Goal: Information Seeking & Learning: Check status

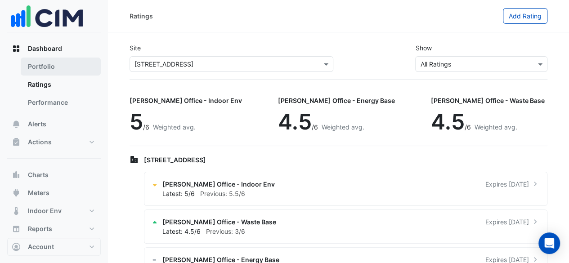
click at [59, 71] on link "Portfolio" at bounding box center [61, 67] width 80 height 18
select select "**"
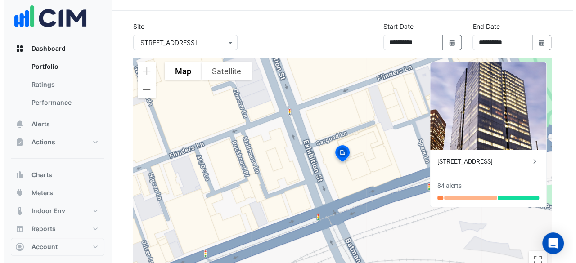
scroll to position [27, 0]
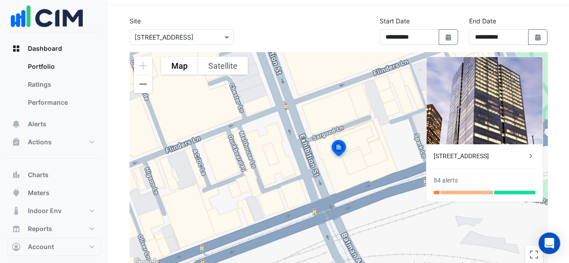
click at [497, 159] on div "[STREET_ADDRESS]" at bounding box center [480, 156] width 93 height 9
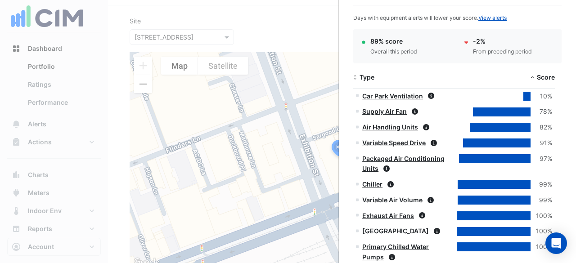
scroll to position [771, 0]
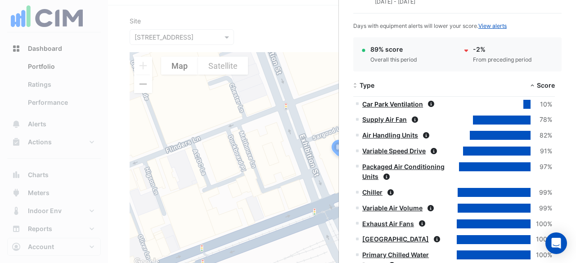
click at [414, 100] on link "Car Park Ventilation" at bounding box center [392, 104] width 61 height 8
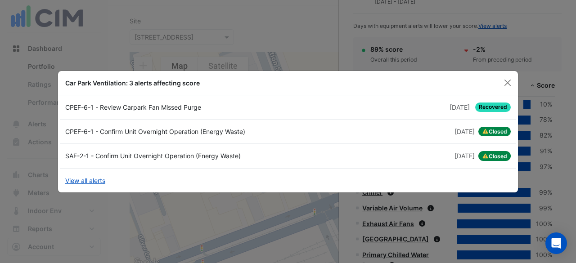
click at [129, 106] on div "CPEF-6-1 - Review Carpark Fan Missed Purge" at bounding box center [174, 107] width 228 height 9
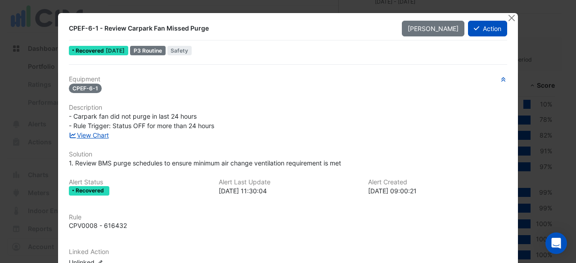
click at [506, 25] on div "[PERSON_NAME] Action" at bounding box center [454, 29] width 116 height 16
click at [509, 18] on button "Close" at bounding box center [510, 17] width 9 height 9
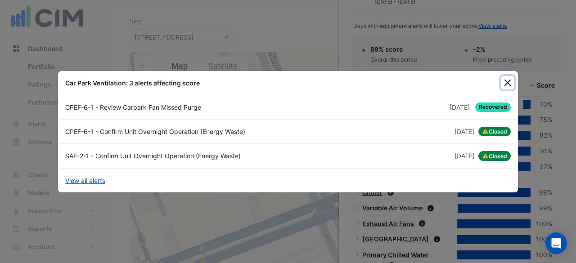
click at [508, 82] on button "Close" at bounding box center [507, 82] width 13 height 13
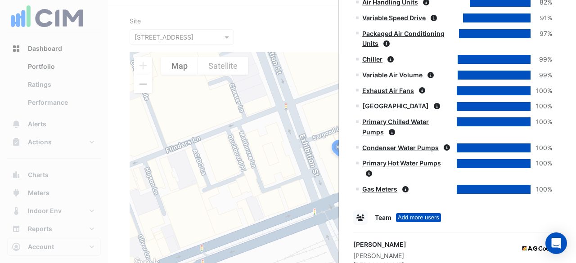
scroll to position [890, 0]
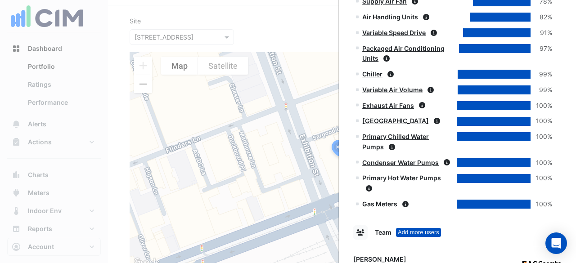
click at [388, 200] on link "Gas Meters" at bounding box center [379, 204] width 35 height 8
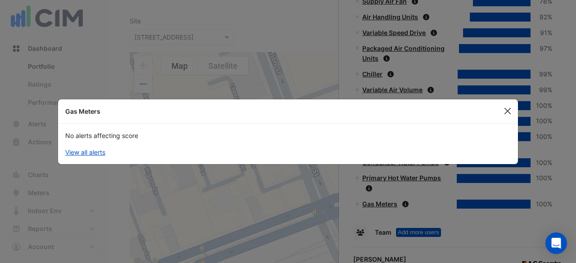
click at [511, 115] on button "Close" at bounding box center [507, 110] width 13 height 13
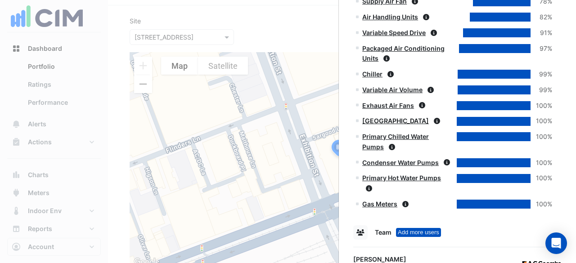
click at [394, 117] on link "[GEOGRAPHIC_DATA]" at bounding box center [395, 121] width 67 height 8
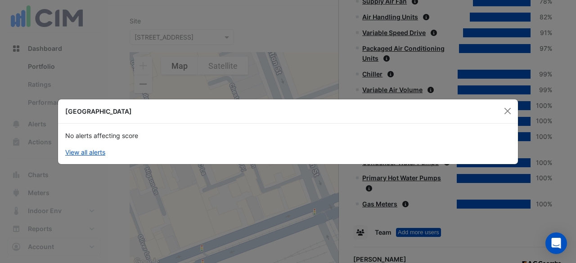
click at [500, 117] on div "[GEOGRAPHIC_DATA]" at bounding box center [288, 111] width 460 height 24
click at [509, 116] on button "Close" at bounding box center [507, 110] width 13 height 13
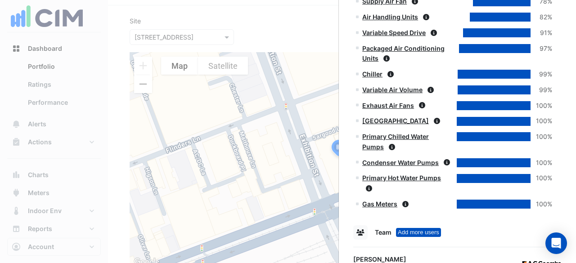
click at [376, 70] on link "Chiller" at bounding box center [372, 74] width 20 height 8
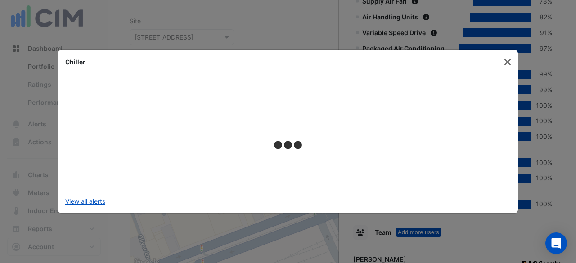
click at [512, 59] on button "Close" at bounding box center [507, 61] width 13 height 13
